Goal: Share content: Share content

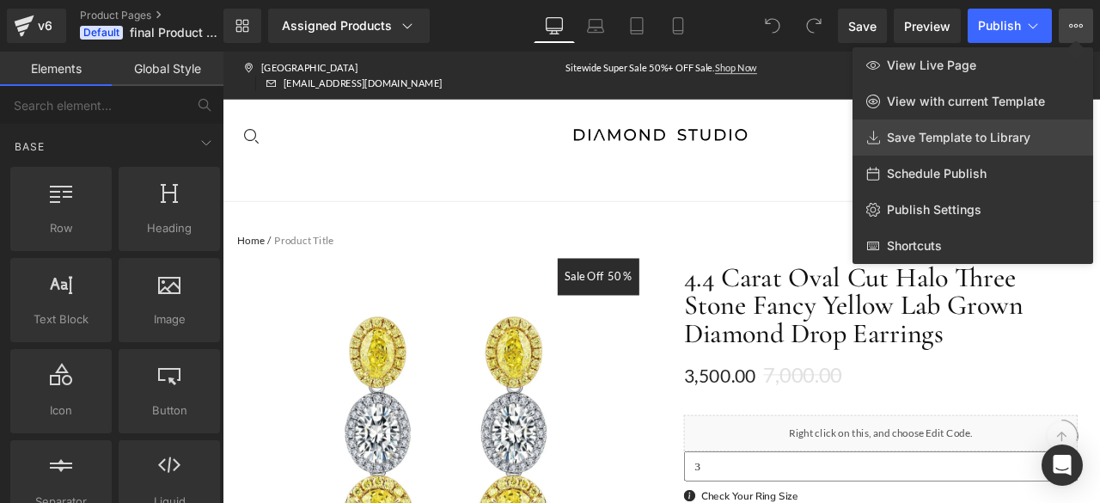
click at [936, 131] on span "Save Template to Library" at bounding box center [958, 137] width 143 height 15
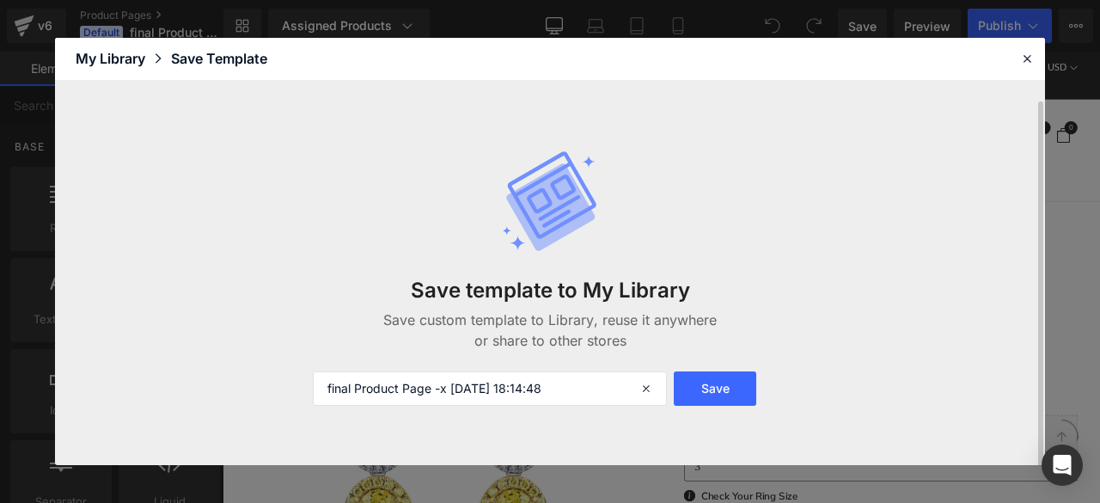
scroll to position [10, 0]
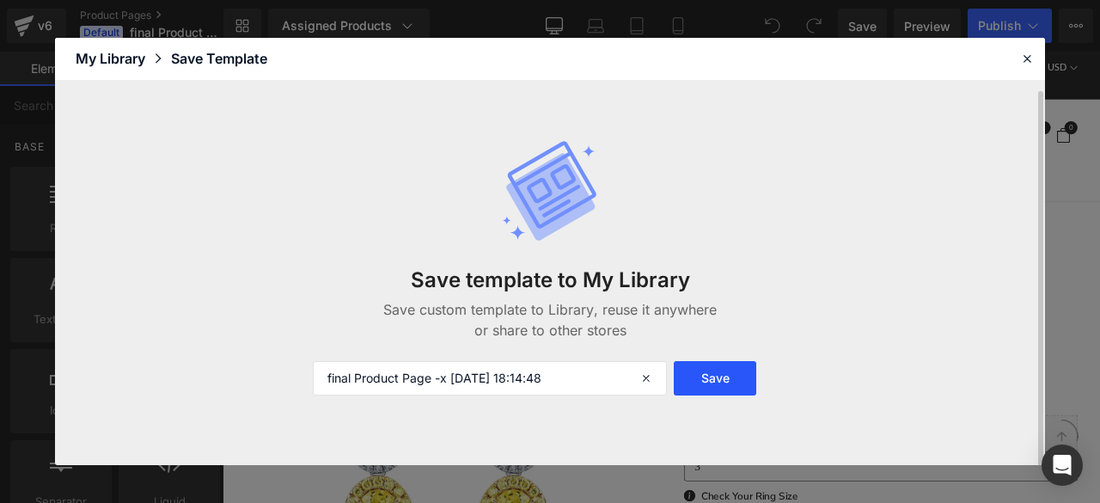
click at [700, 372] on button "Save" at bounding box center [715, 378] width 82 height 34
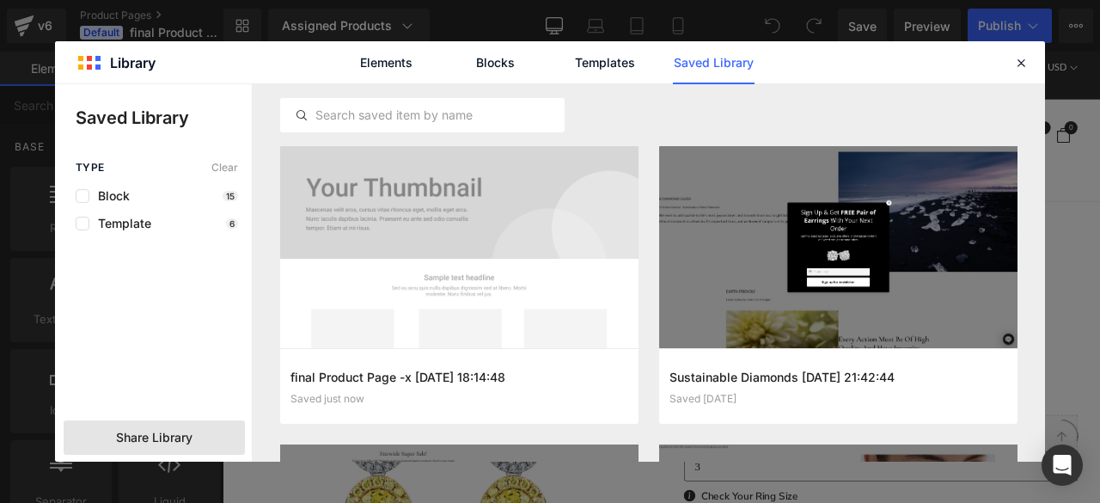
click at [133, 433] on span "Share Library" at bounding box center [154, 437] width 76 height 17
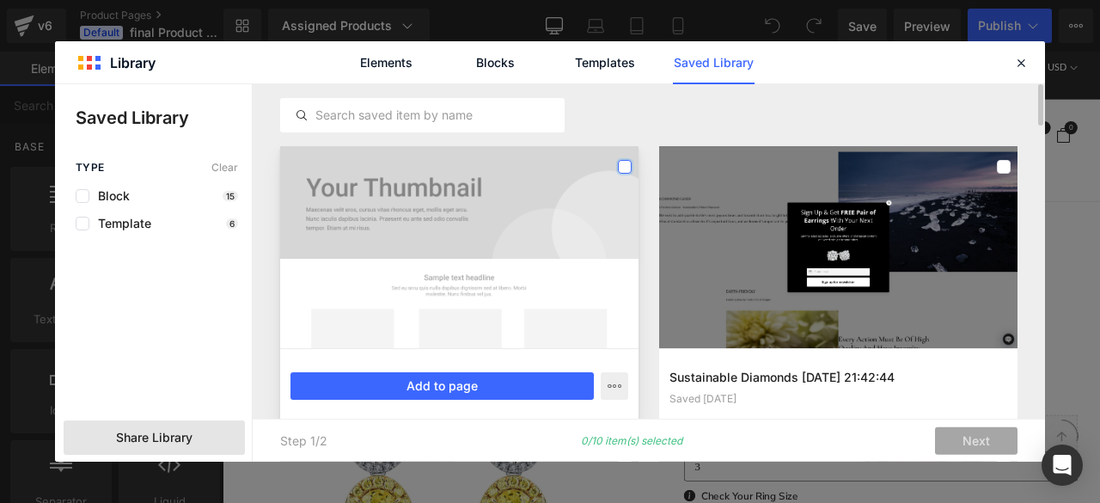
click at [627, 162] on label at bounding box center [625, 167] width 14 height 14
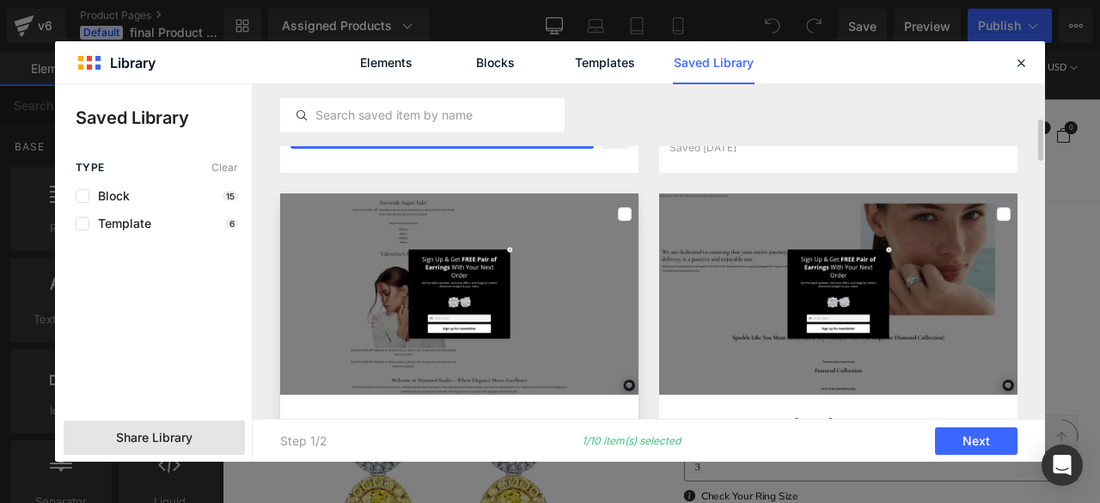
scroll to position [250, 0]
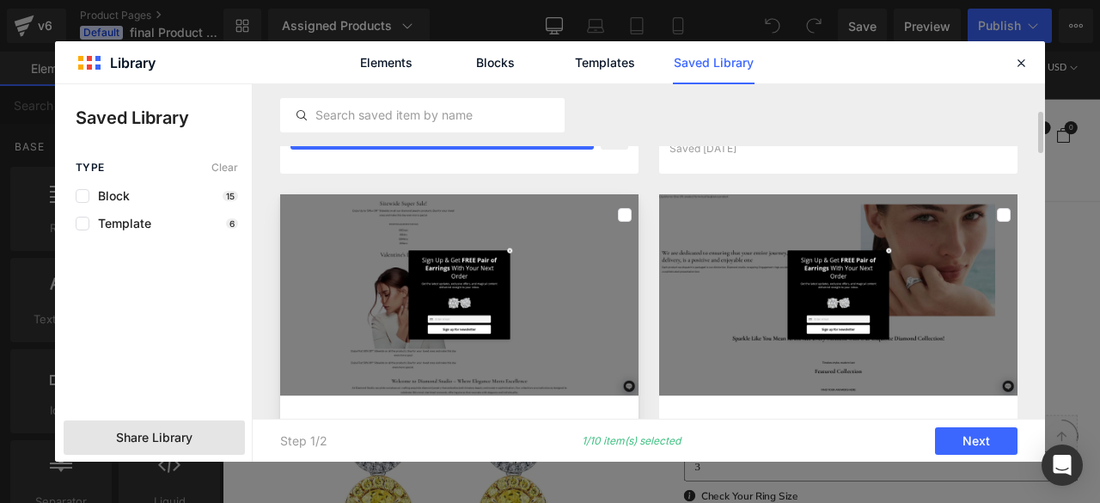
click at [626, 201] on div at bounding box center [625, 214] width 14 height 27
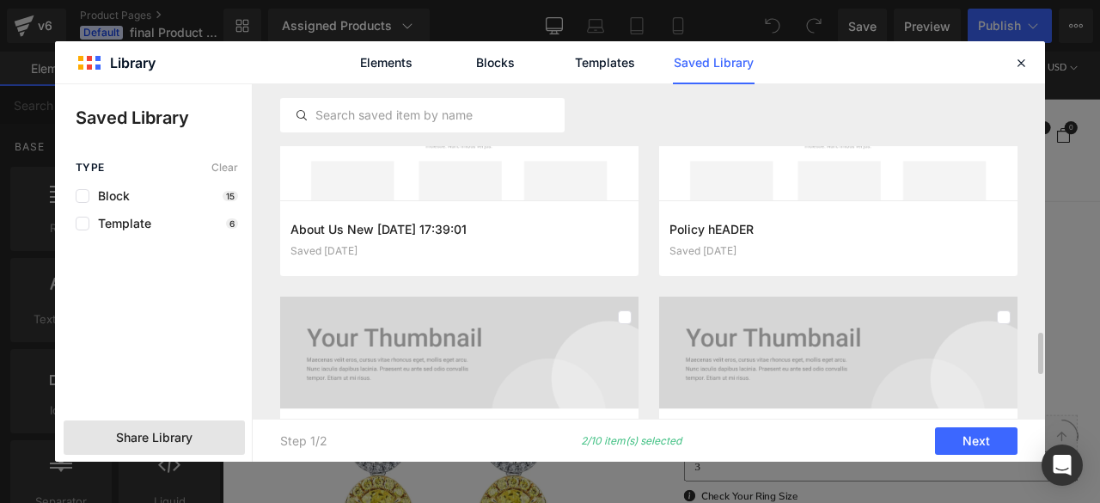
scroll to position [2232, 0]
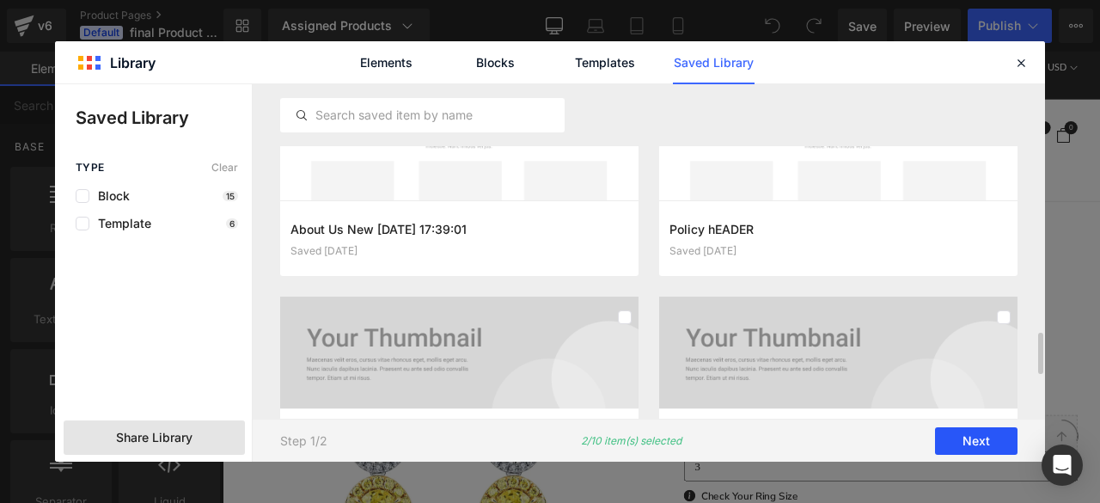
click at [998, 442] on button "Next" at bounding box center [976, 440] width 82 height 27
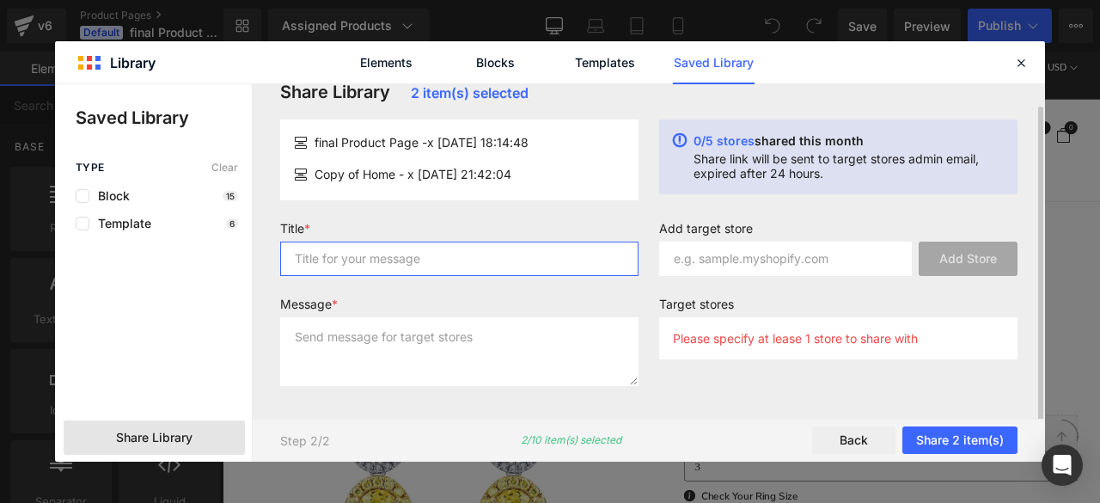
click at [543, 268] on input "text" at bounding box center [459, 258] width 358 height 34
type input "DIAMOND STUDIO"
click at [543, 268] on input "DIAMOND STUDIO" at bounding box center [459, 258] width 358 height 34
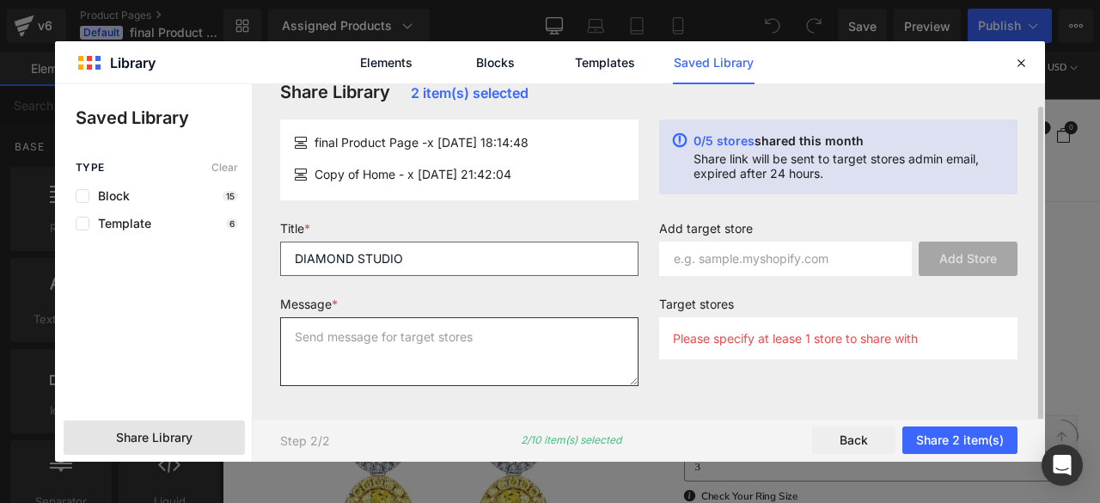
paste textarea "DIAMOND STUDIO"
type textarea "DIAMOND STUDIO"
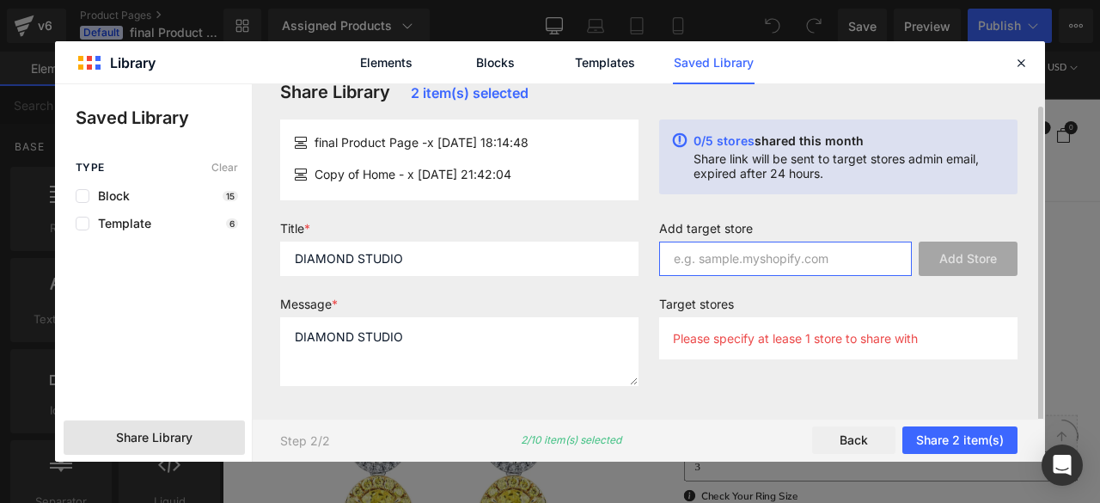
click at [766, 271] on input "text" at bounding box center [785, 258] width 253 height 34
paste input "[URL][DOMAIN_NAME]"
type input "[URL][DOMAIN_NAME]"
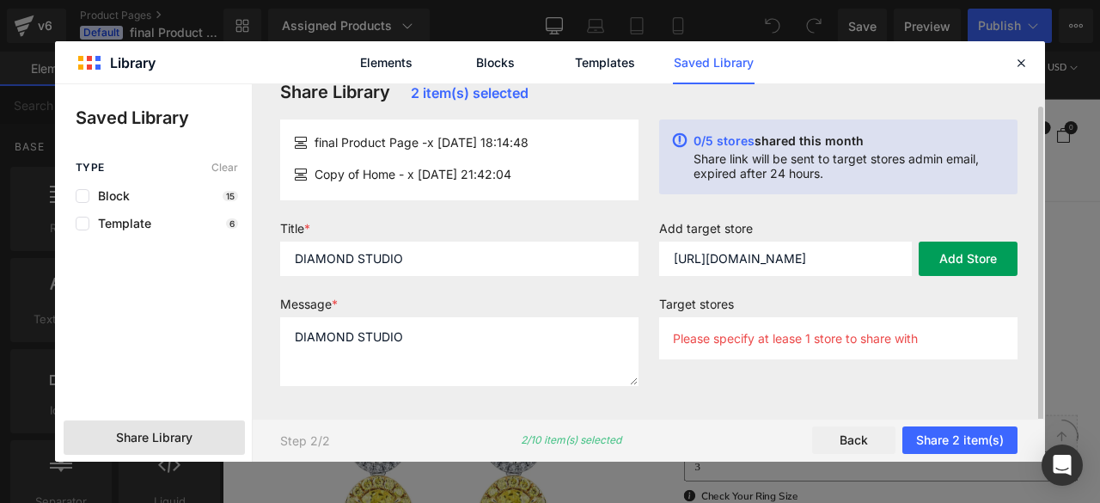
click at [958, 267] on button "Add Store" at bounding box center [967, 258] width 99 height 34
click at [771, 269] on input "[URL][DOMAIN_NAME]" at bounding box center [785, 258] width 253 height 34
paste input "/?pb=0"
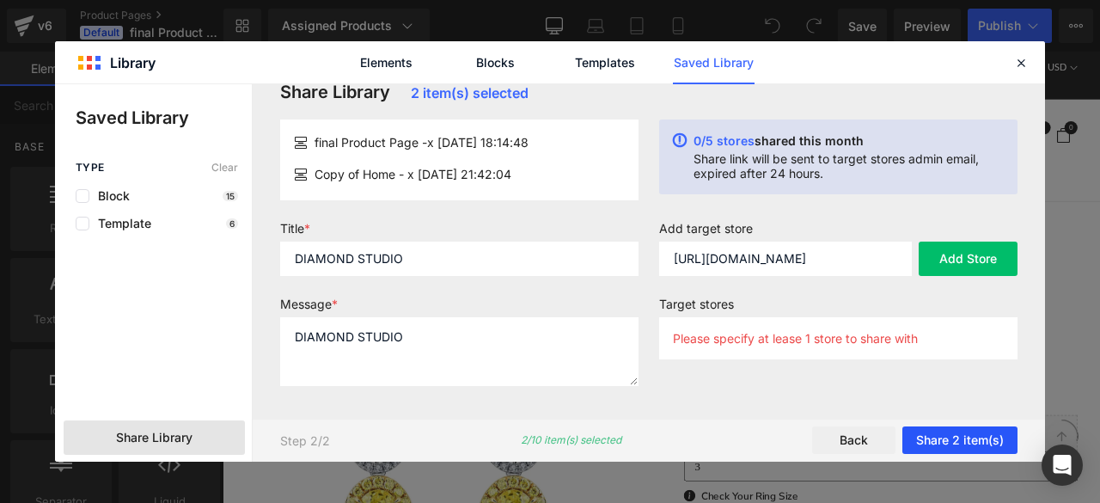
click at [963, 436] on button "Share 2 item(s)" at bounding box center [959, 440] width 115 height 27
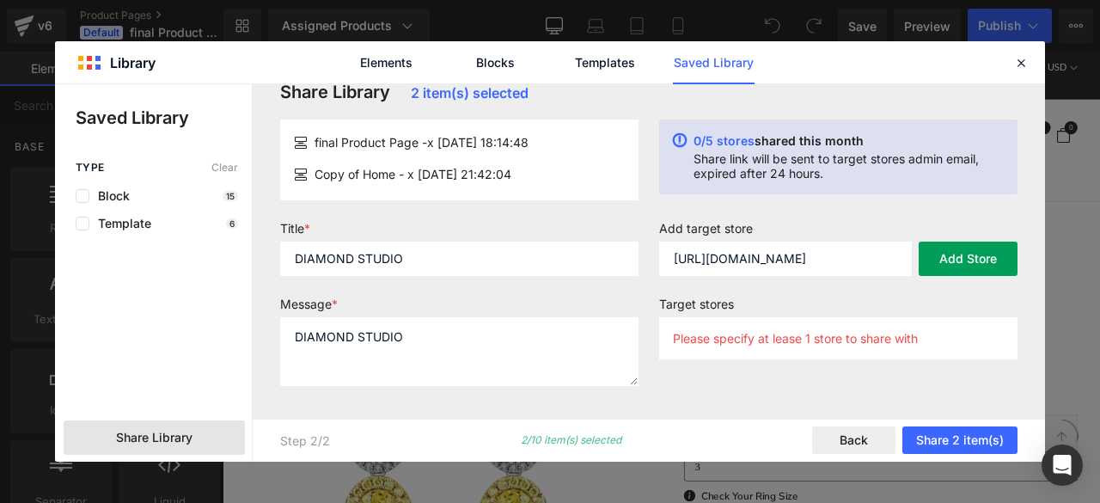
click at [976, 263] on button "Add Store" at bounding box center [967, 258] width 99 height 34
click at [882, 337] on p "Please specify at lease 1 store to share with" at bounding box center [795, 338] width 245 height 15
click at [671, 259] on input "[URL][DOMAIN_NAME]" at bounding box center [785, 258] width 253 height 34
type input "[DOMAIN_NAME]"
click at [962, 253] on button "Add Store" at bounding box center [967, 258] width 99 height 34
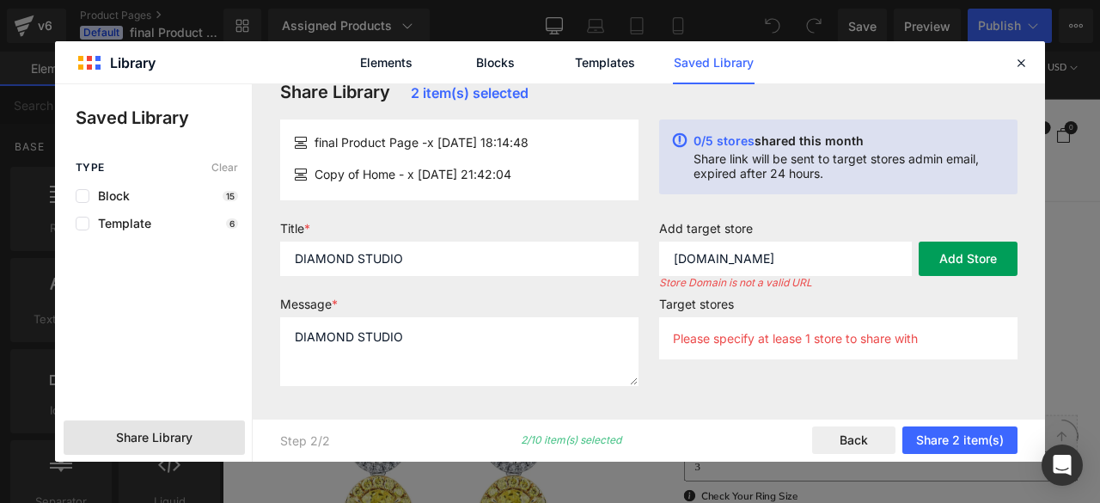
click at [962, 253] on button "Add Store" at bounding box center [967, 258] width 99 height 34
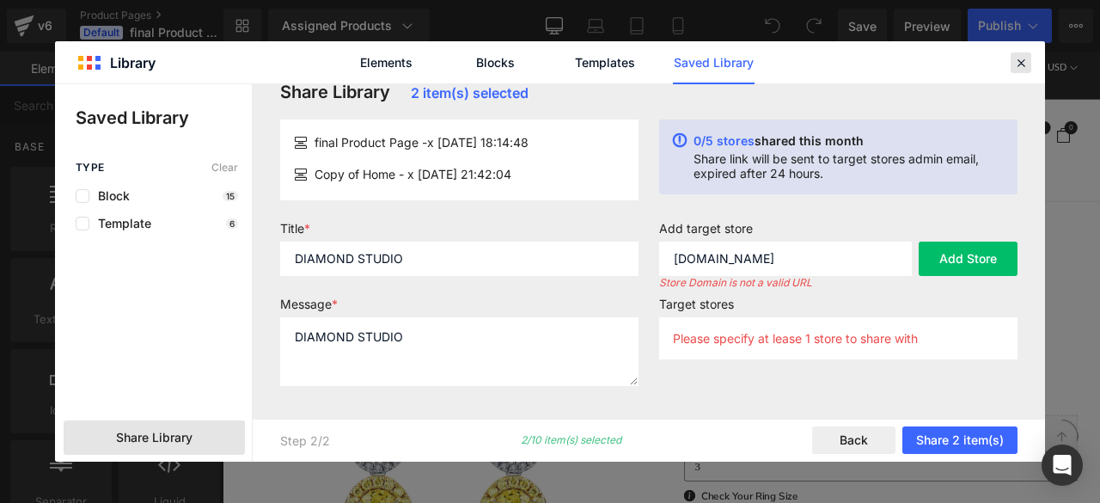
click at [1022, 59] on icon at bounding box center [1020, 62] width 15 height 15
